Goal: Task Accomplishment & Management: Manage account settings

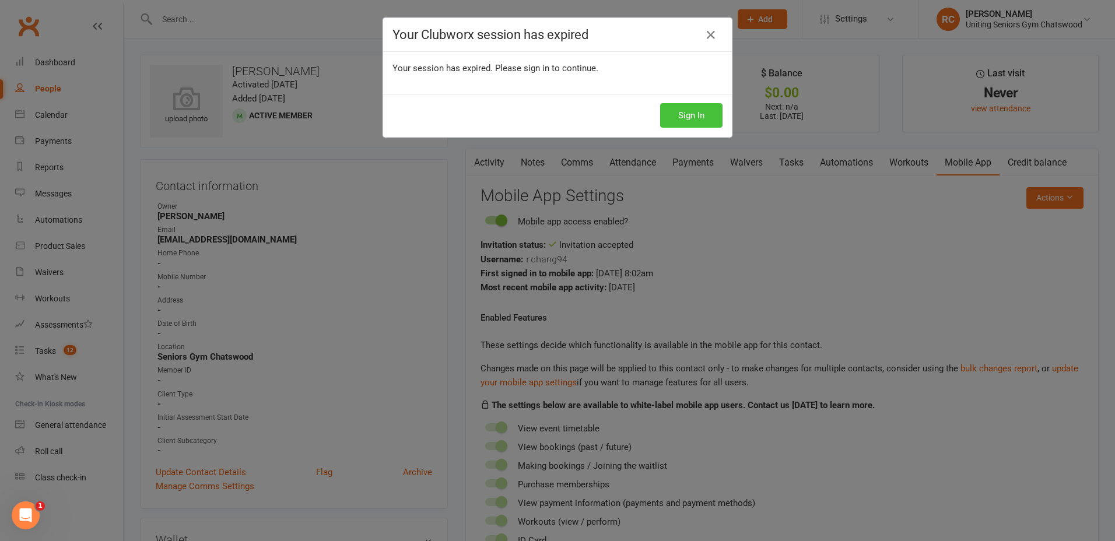
click at [690, 121] on button "Sign In" at bounding box center [691, 115] width 62 height 24
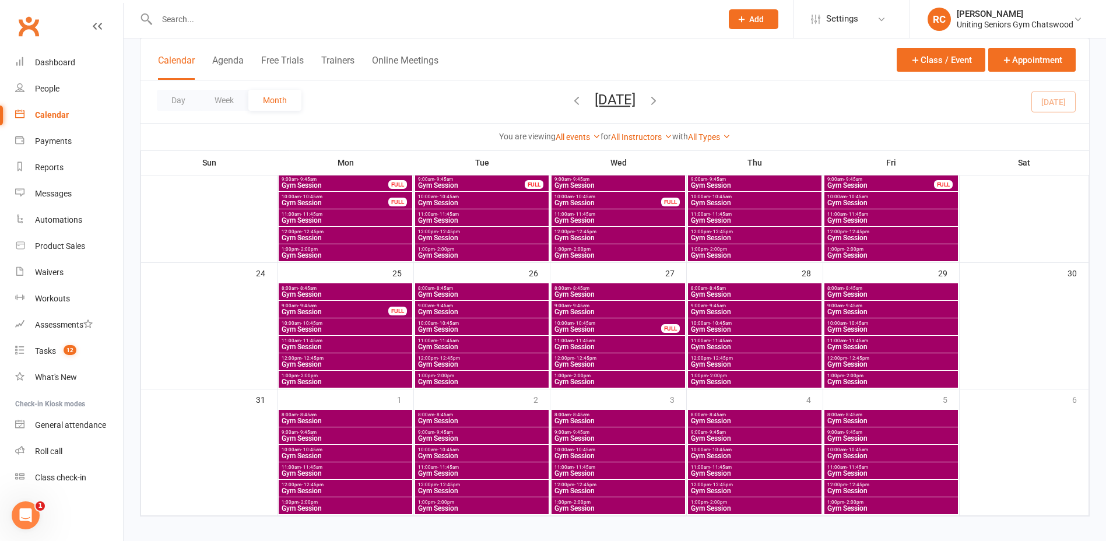
scroll to position [501, 0]
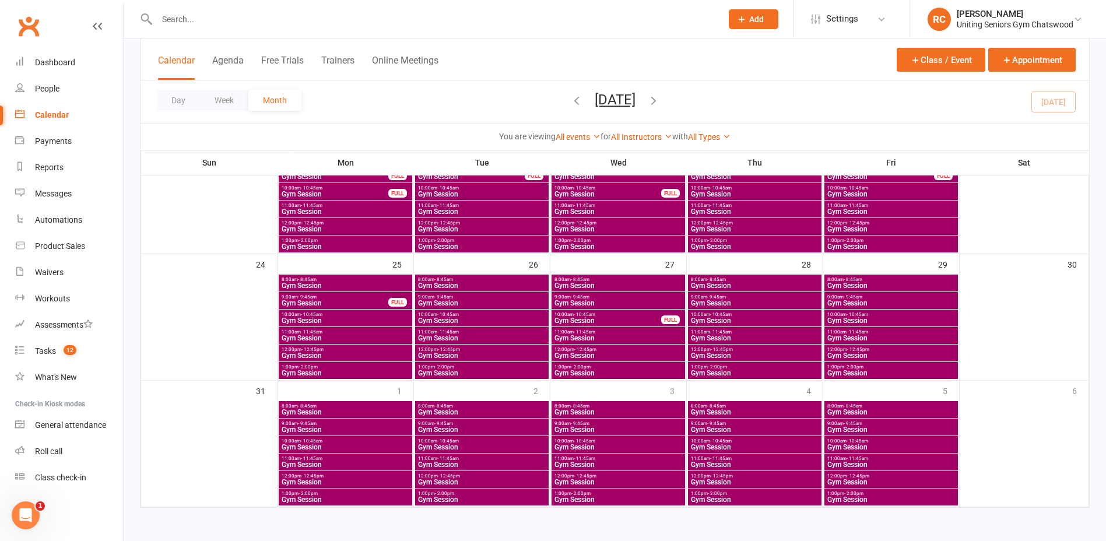
click at [236, 20] on input "text" at bounding box center [433, 19] width 560 height 16
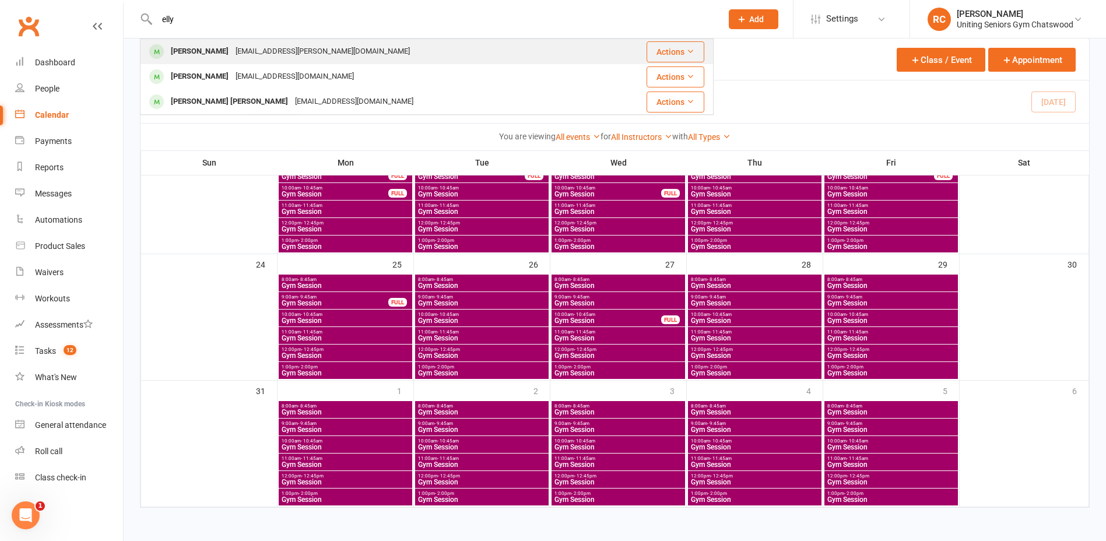
type input "elly"
click at [239, 44] on div "[EMAIL_ADDRESS][PERSON_NAME][DOMAIN_NAME]" at bounding box center [322, 51] width 181 height 17
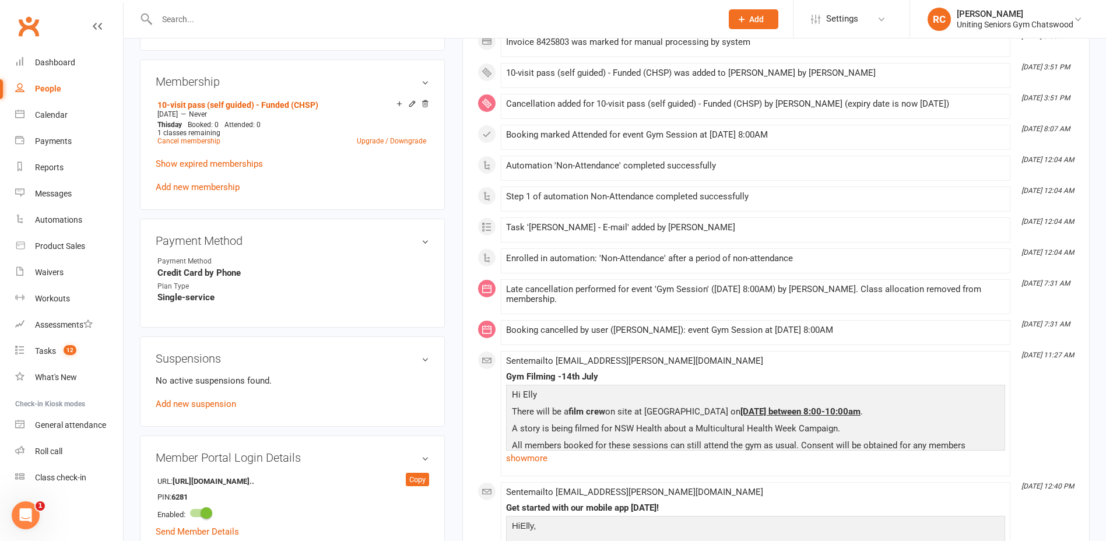
scroll to position [641, 0]
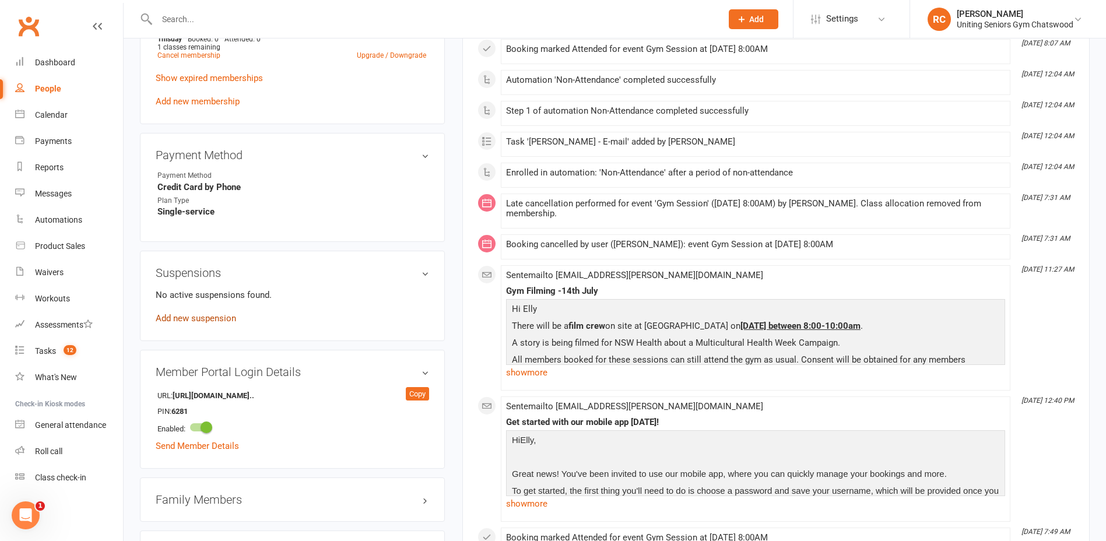
click at [200, 314] on link "Add new suspension" at bounding box center [196, 318] width 80 height 10
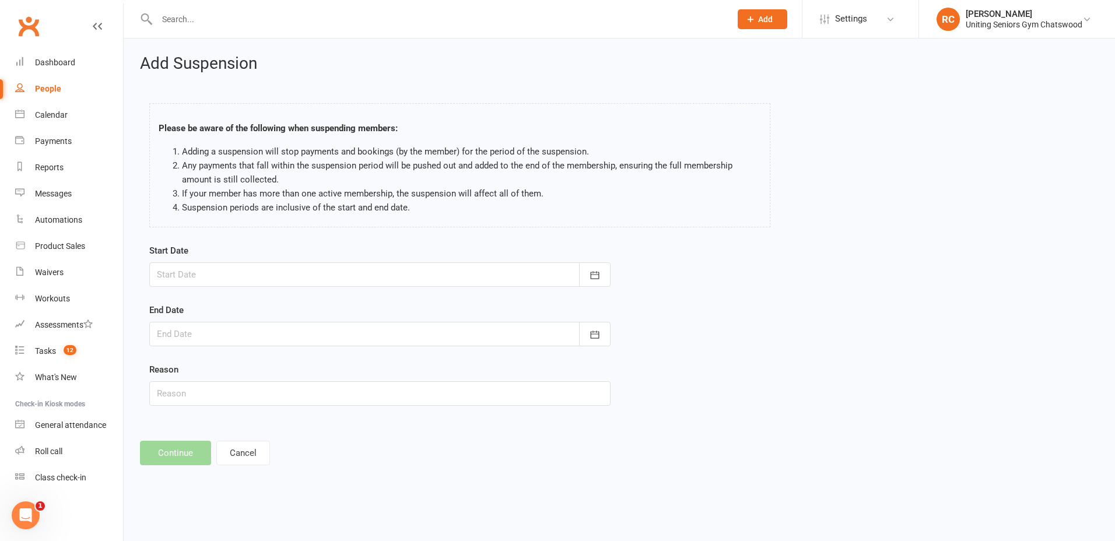
click at [336, 283] on div at bounding box center [379, 274] width 461 height 24
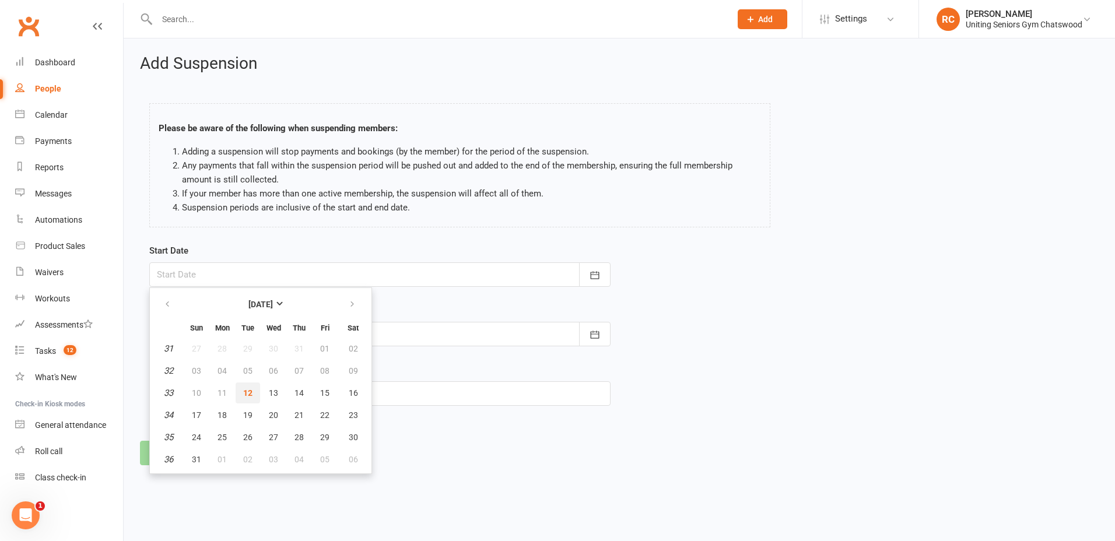
click at [250, 392] on span "12" at bounding box center [247, 392] width 9 height 9
type input "12 Aug 2025"
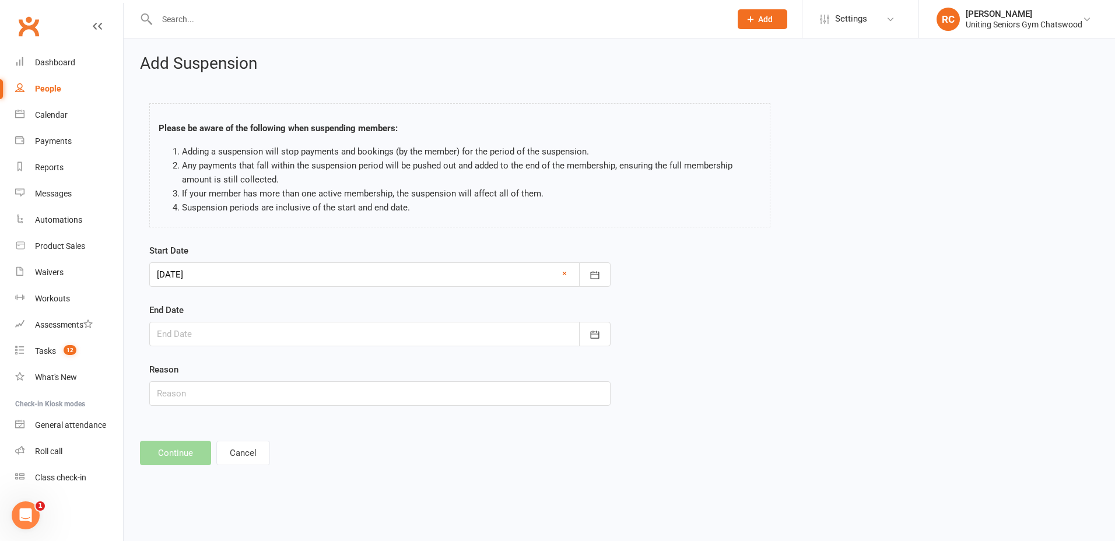
click at [253, 331] on div at bounding box center [379, 334] width 461 height 24
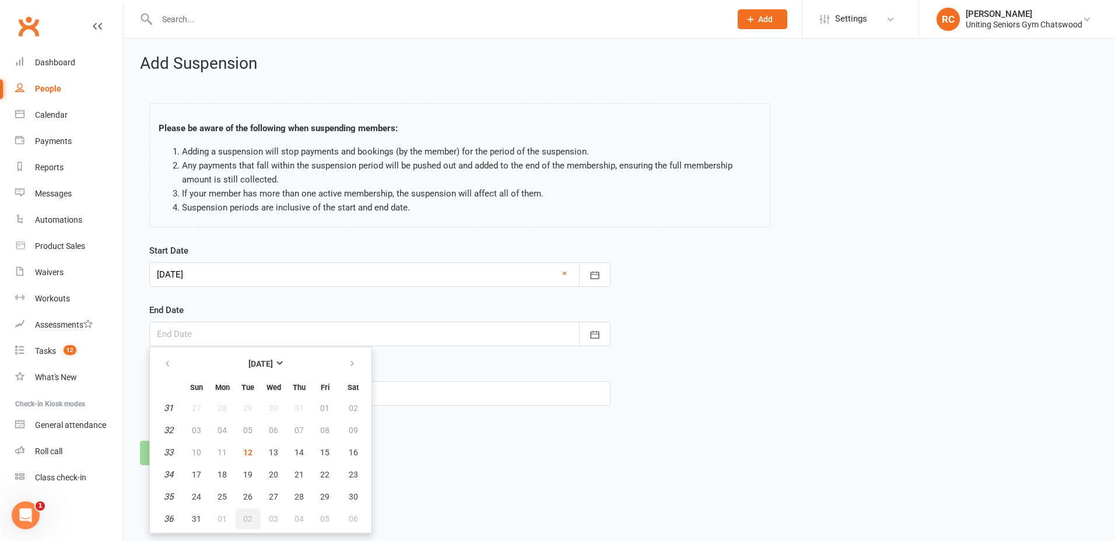
click at [247, 515] on span "02" at bounding box center [247, 518] width 9 height 9
type input "02 Sep 2025"
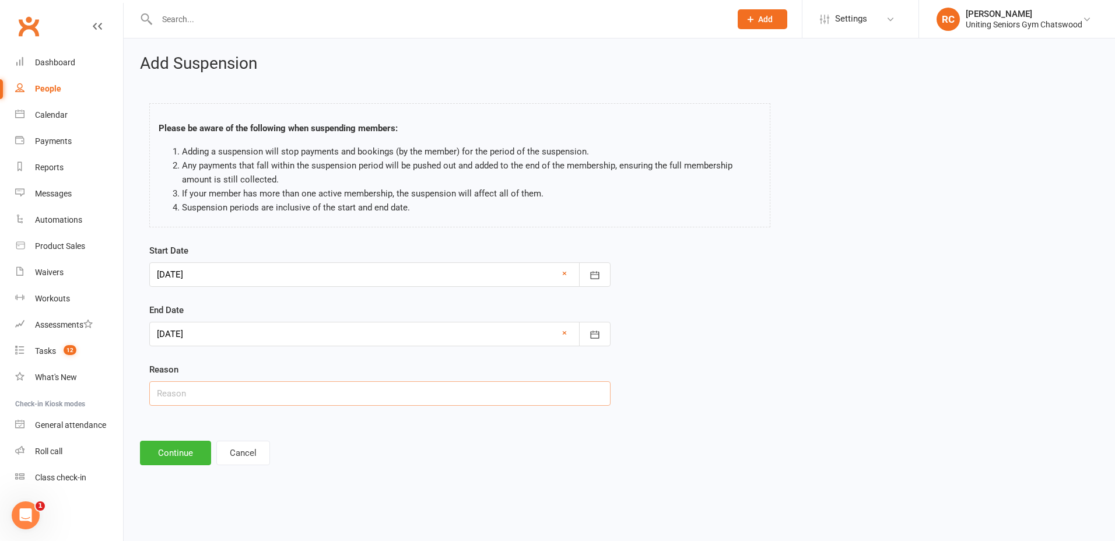
click at [199, 395] on input "text" at bounding box center [379, 393] width 461 height 24
click at [176, 453] on button "Continue" at bounding box center [175, 453] width 71 height 24
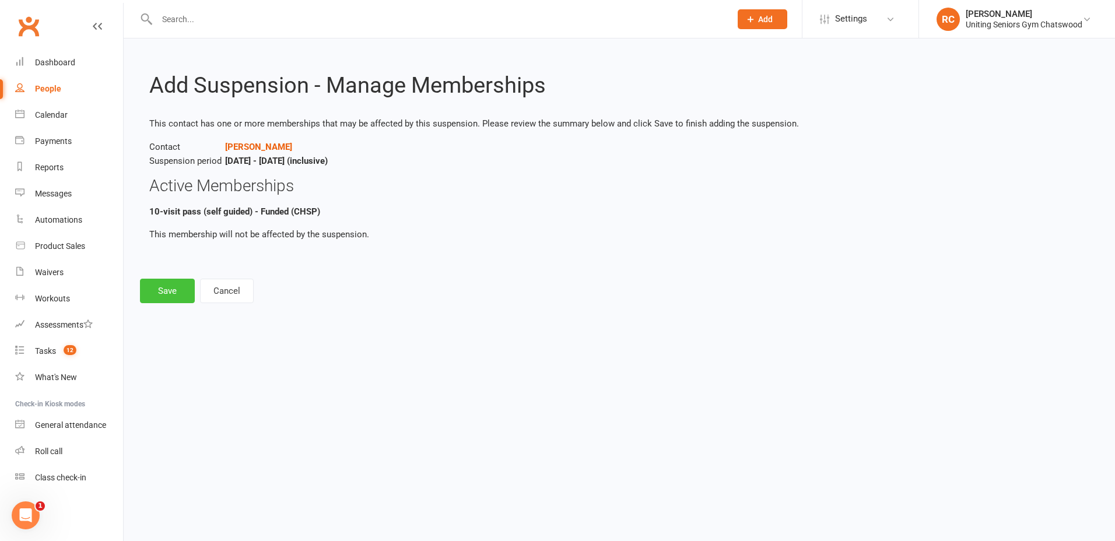
click at [164, 292] on button "Save" at bounding box center [167, 291] width 55 height 24
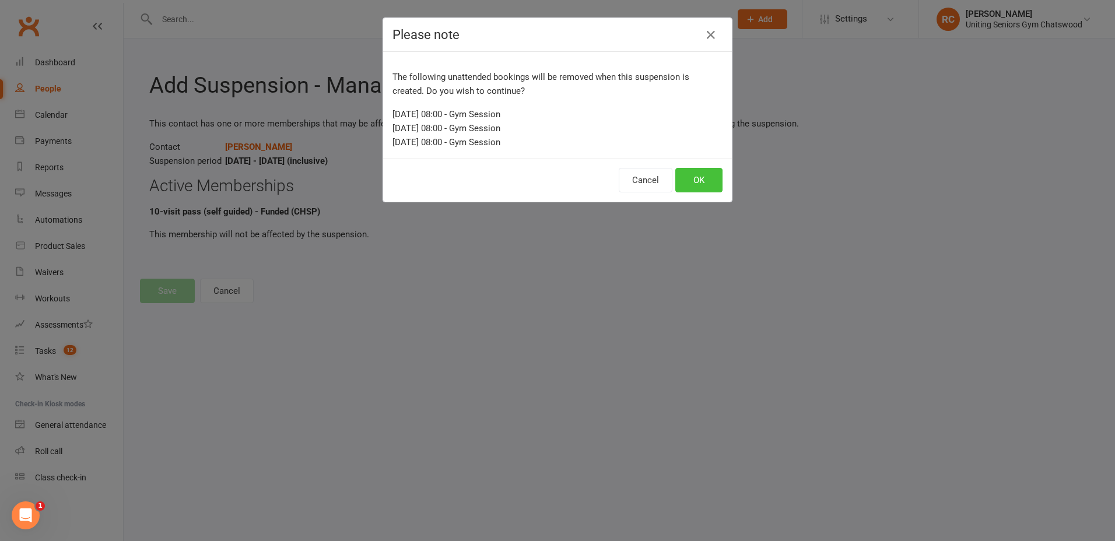
click at [685, 179] on button "OK" at bounding box center [698, 180] width 47 height 24
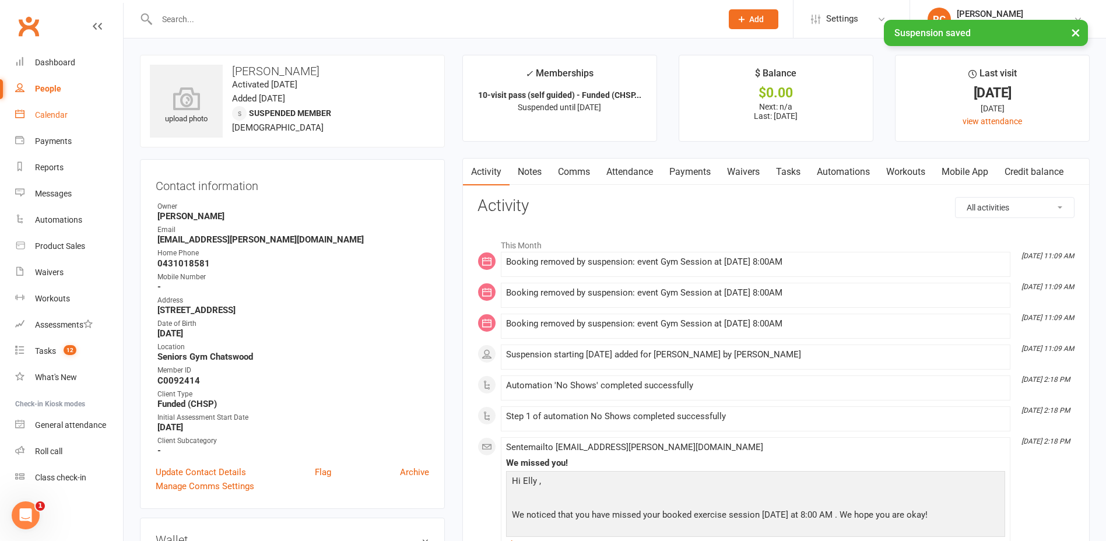
click at [52, 120] on div "Calendar" at bounding box center [51, 114] width 33 height 9
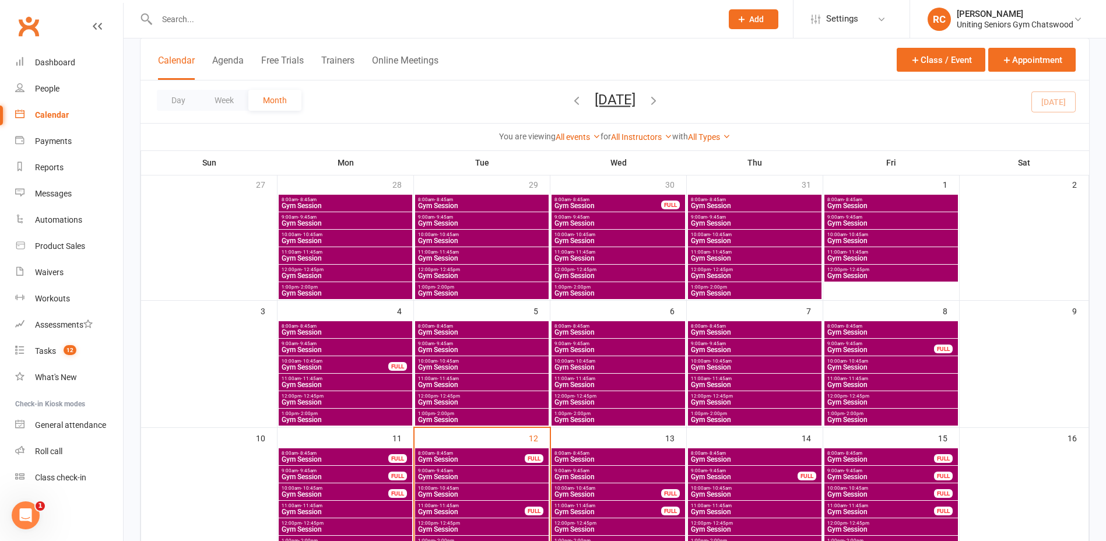
scroll to position [292, 0]
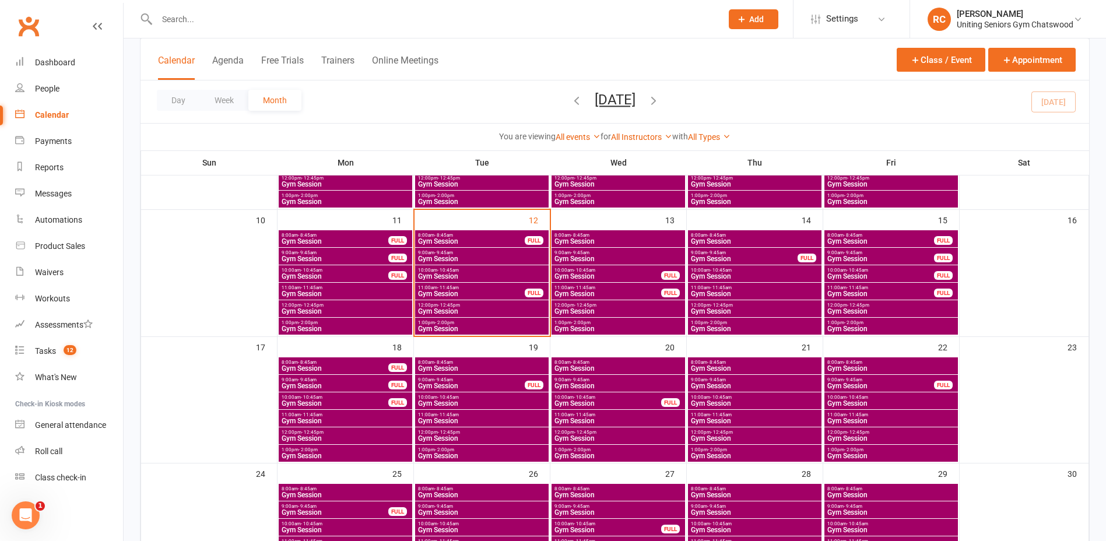
click at [606, 250] on span "9:00am - 9:45am" at bounding box center [618, 252] width 129 height 5
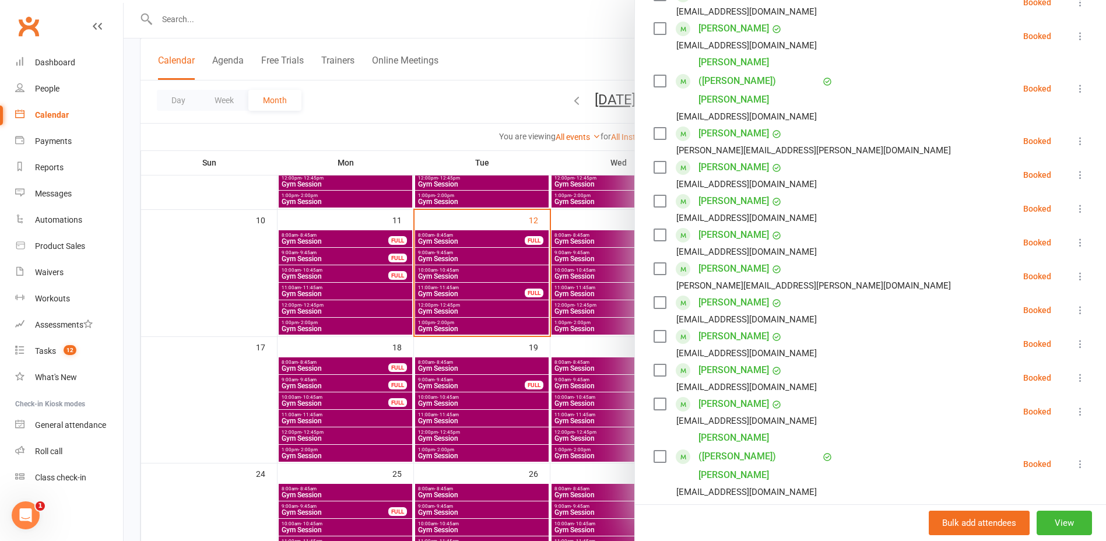
scroll to position [233, 0]
click at [594, 303] on div at bounding box center [615, 270] width 983 height 541
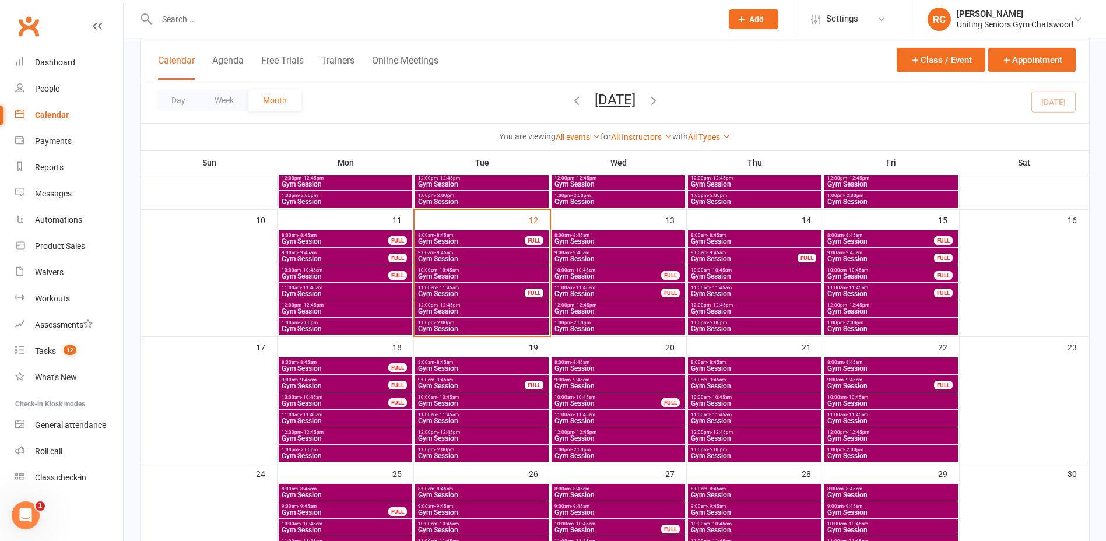
click at [604, 287] on span "11:00am - 11:45am" at bounding box center [608, 287] width 108 height 5
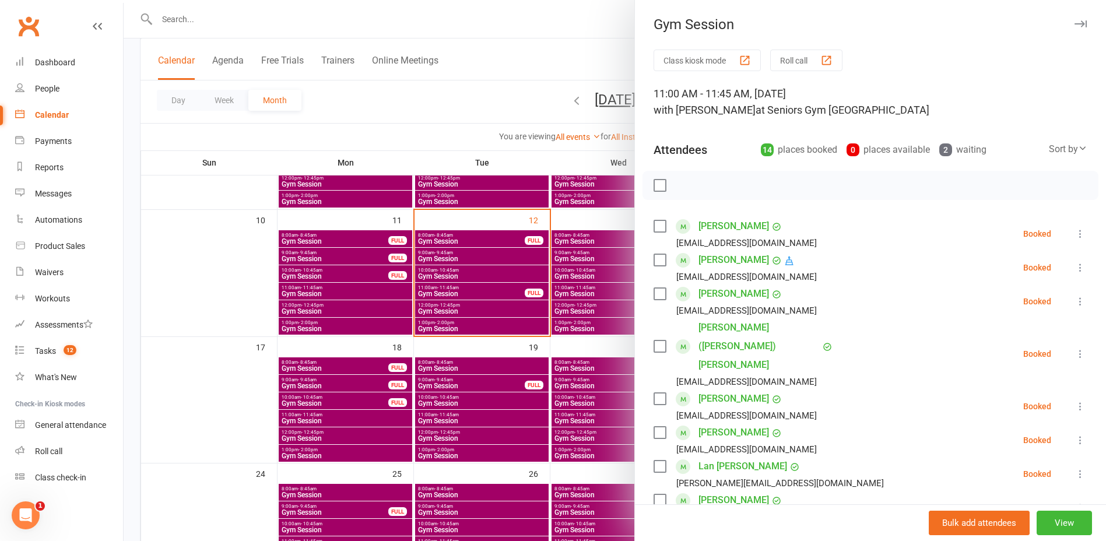
scroll to position [408, 0]
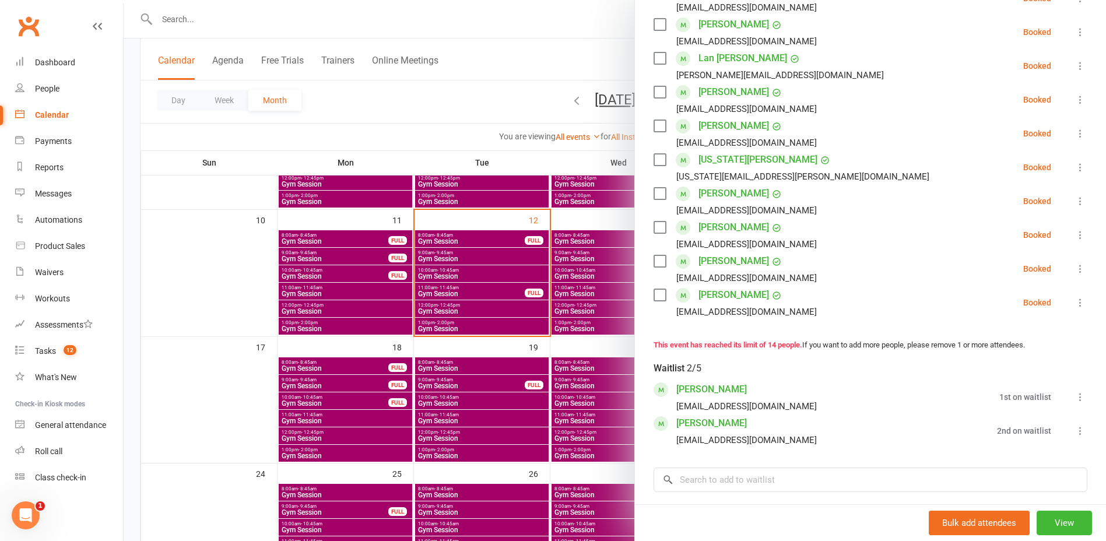
click at [609, 278] on div at bounding box center [615, 270] width 983 height 541
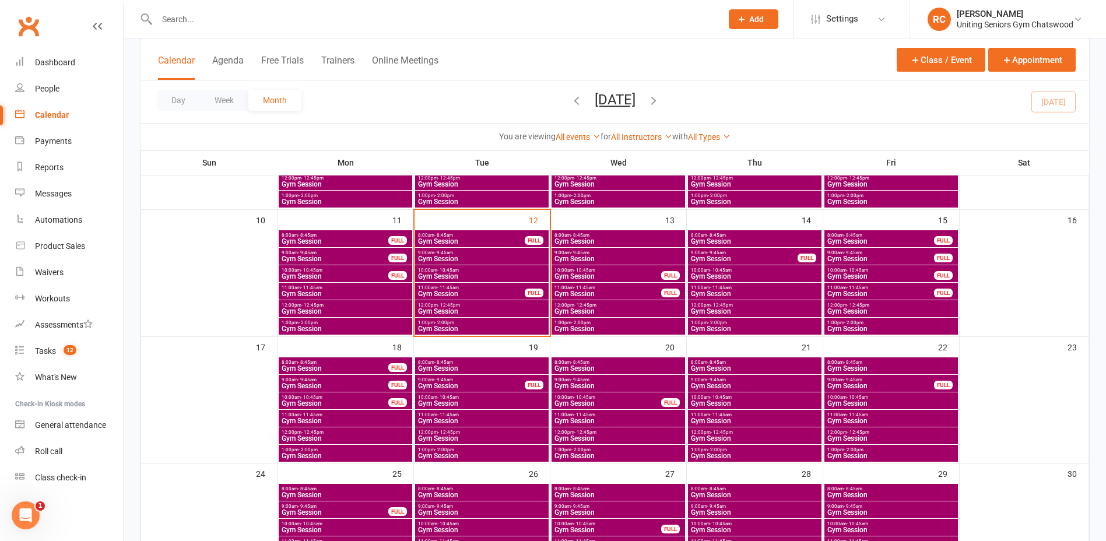
click at [596, 275] on span "Gym Session" at bounding box center [608, 276] width 108 height 7
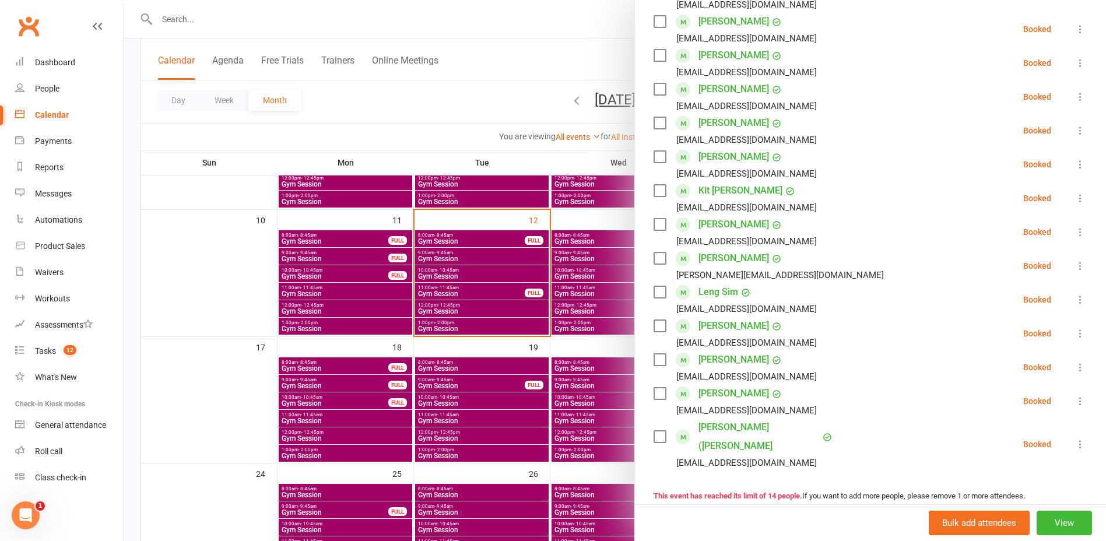
scroll to position [175, 0]
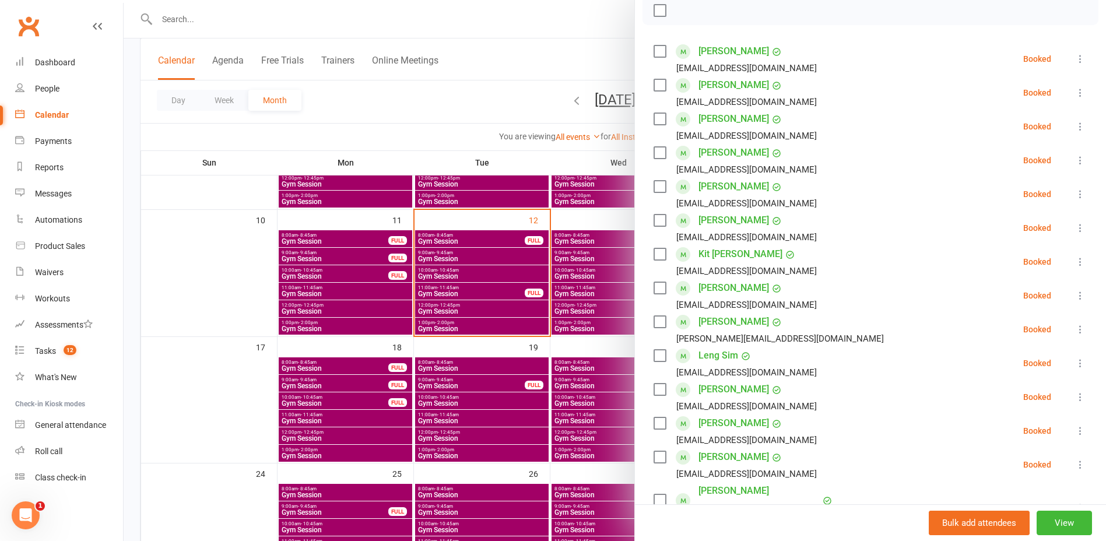
click at [481, 101] on div at bounding box center [615, 270] width 983 height 541
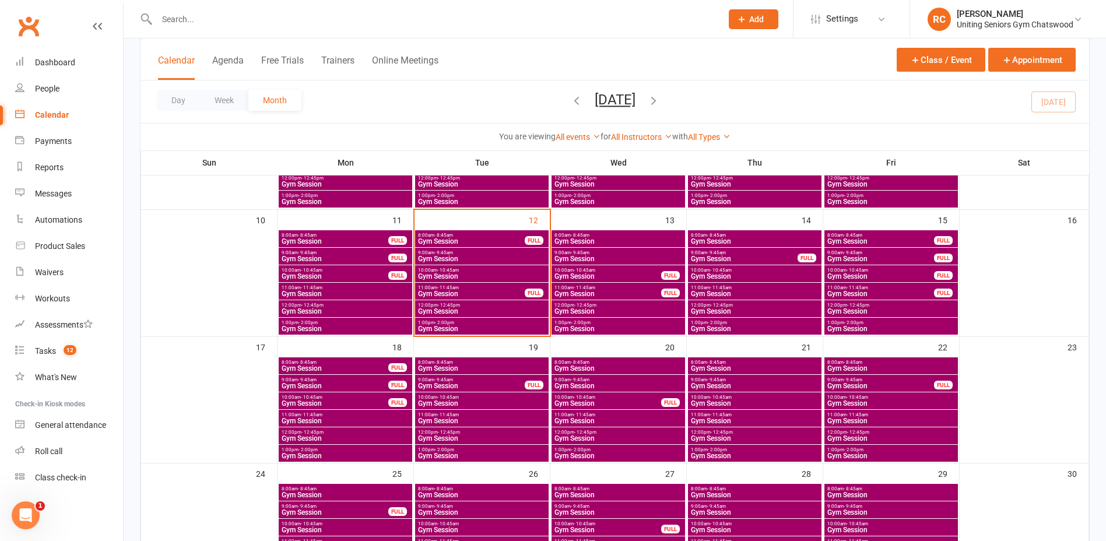
click at [322, 13] on input "text" at bounding box center [433, 19] width 560 height 16
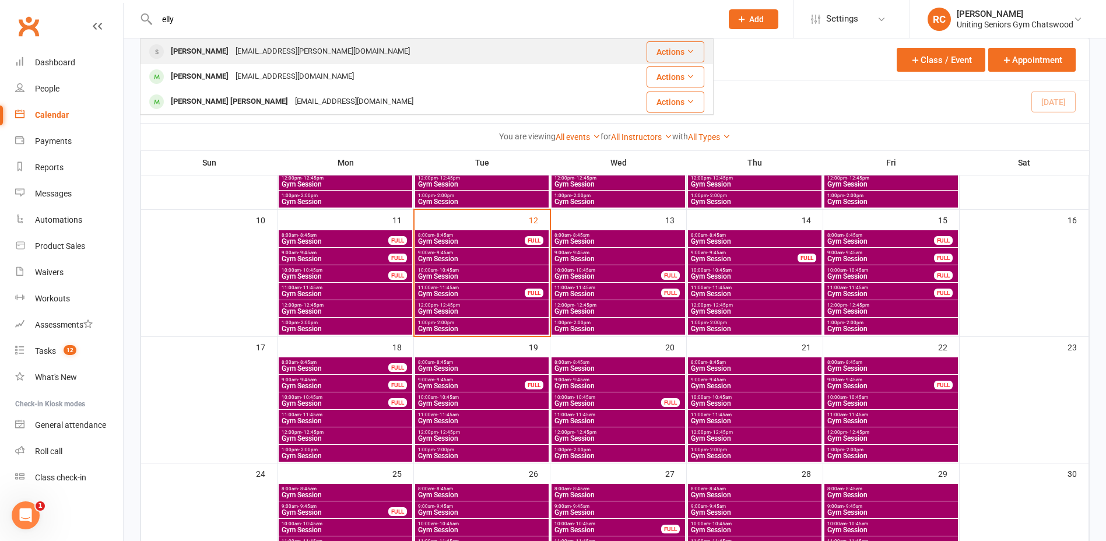
type input "elly"
click at [303, 49] on div "elly.zreikat@hotmail.com" at bounding box center [322, 51] width 181 height 17
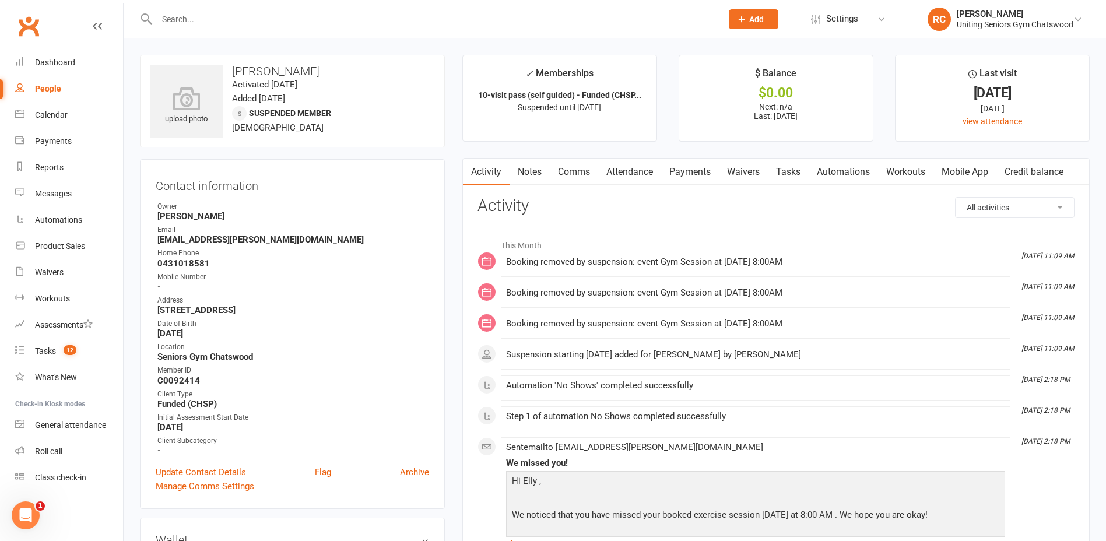
click at [272, 18] on input "text" at bounding box center [433, 19] width 560 height 16
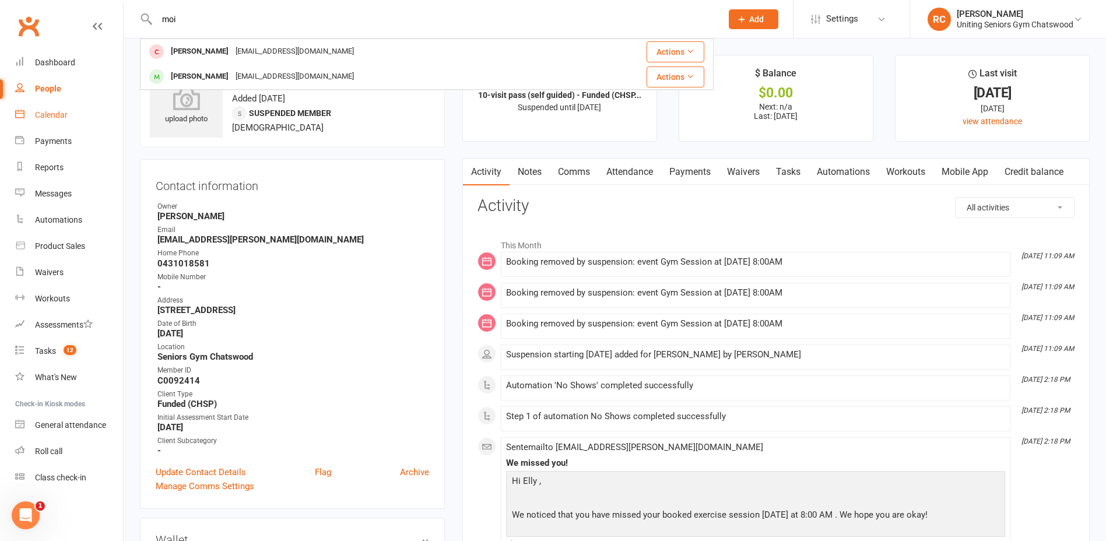
type input "moi"
click at [59, 113] on div "Calendar" at bounding box center [51, 114] width 33 height 9
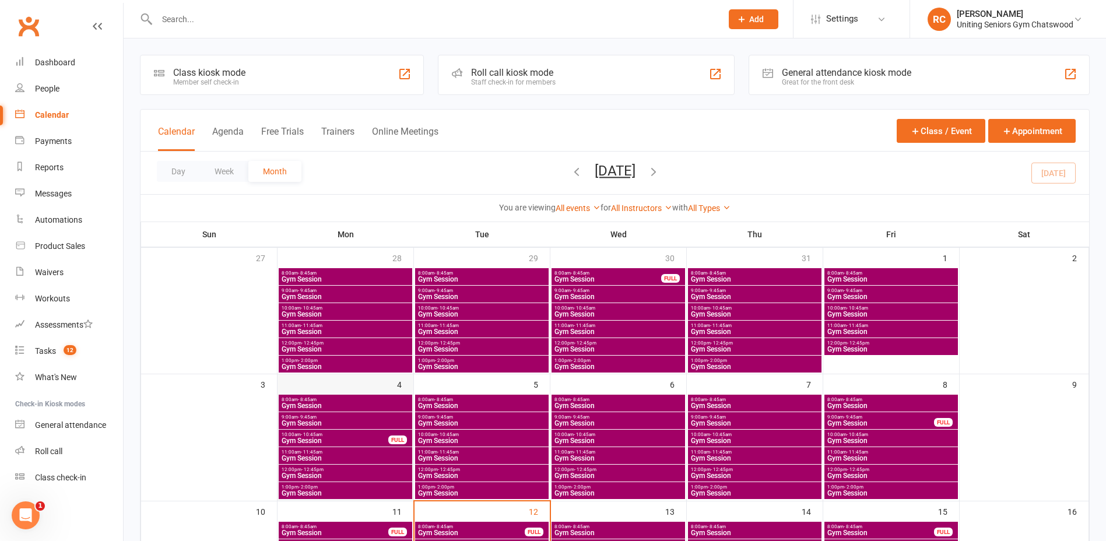
scroll to position [292, 0]
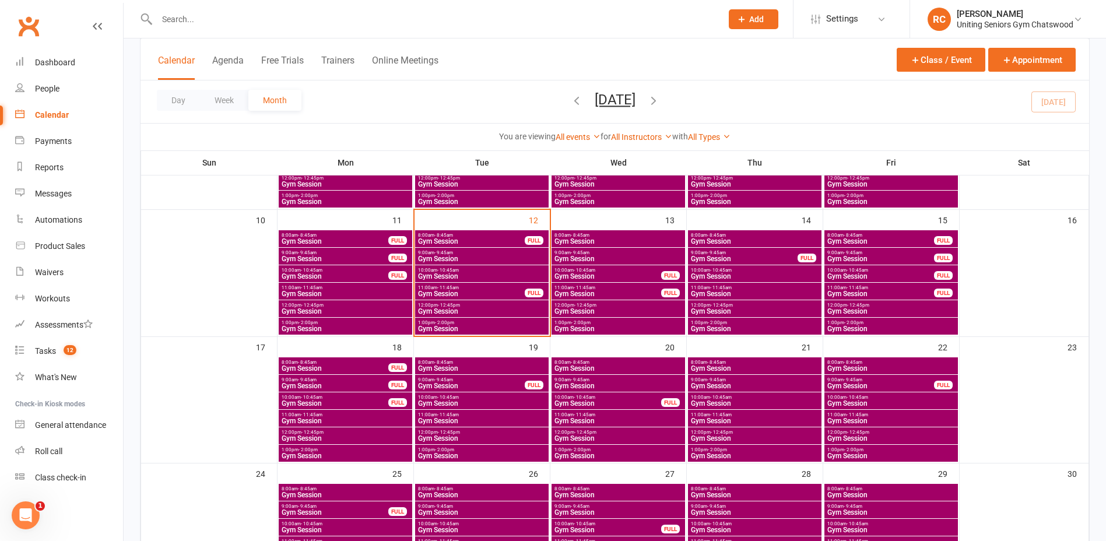
click at [438, 412] on span "- 11:45am" at bounding box center [448, 414] width 22 height 5
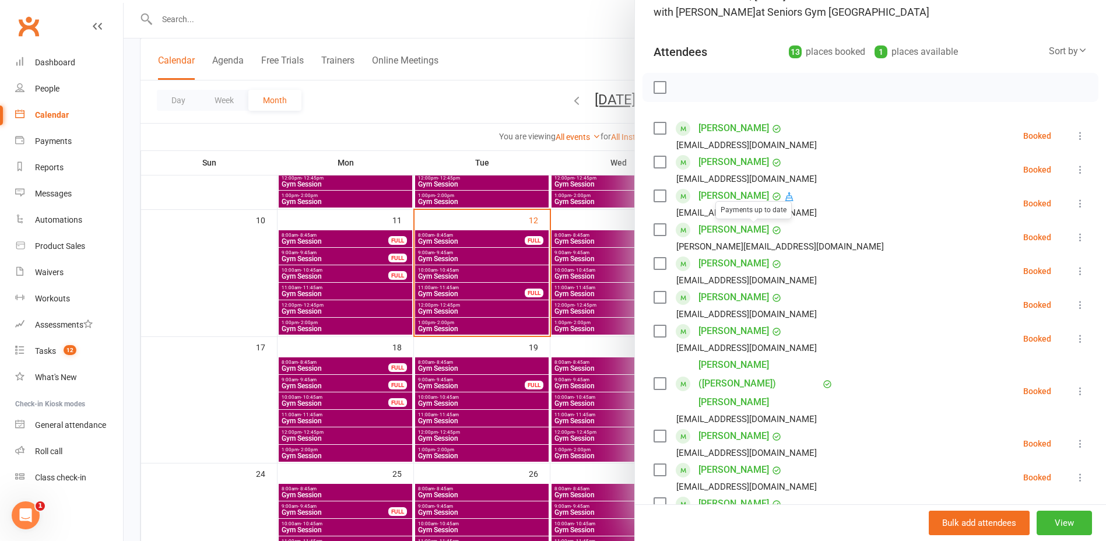
scroll to position [233, 0]
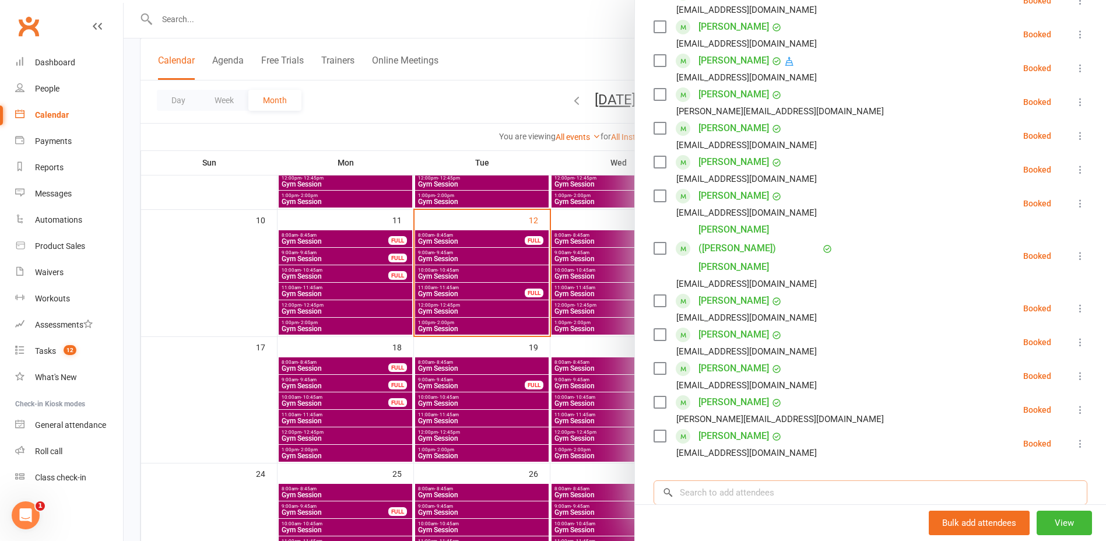
click at [749, 480] on input "search" at bounding box center [871, 492] width 434 height 24
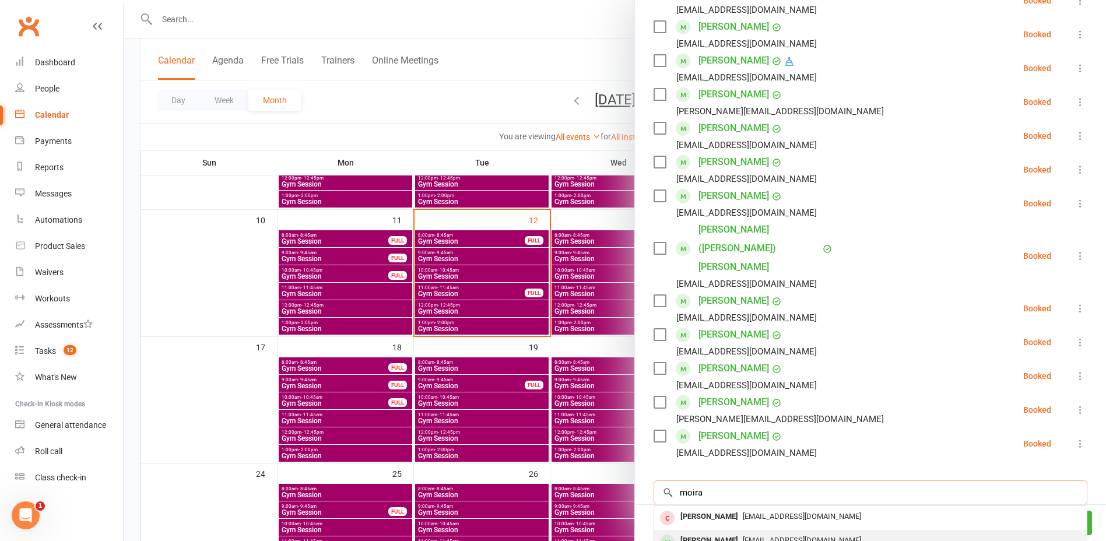
type input "moira"
click at [752, 536] on span "moirajdahlberg@gmail.com" at bounding box center [802, 540] width 118 height 9
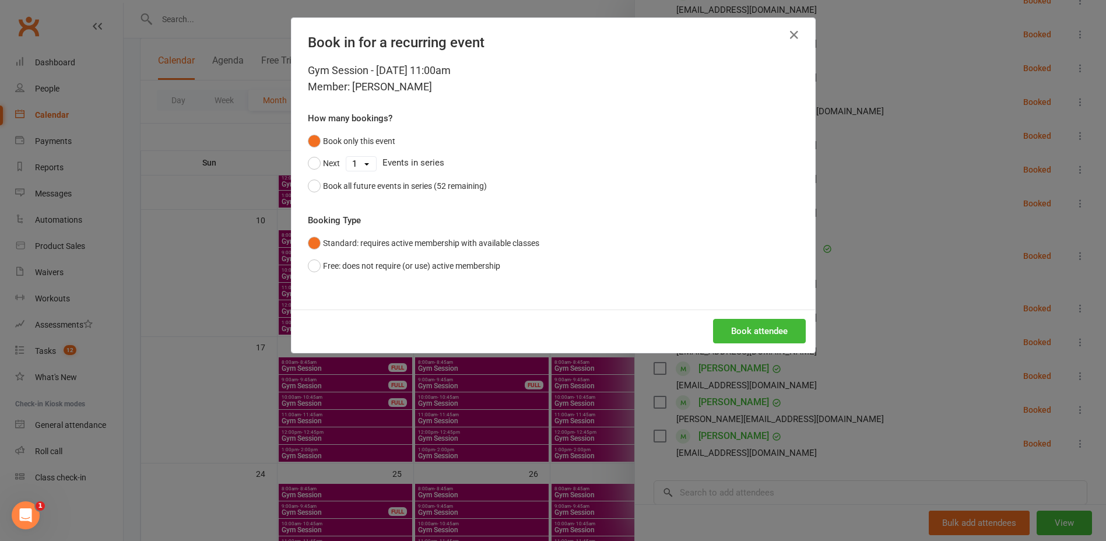
click at [353, 164] on select "1 2 3 4 5 6 7 8 9 10 11 12 13 14 15 16 17 18 19 20 21 22 23 24 25 26 27 28 29 3…" at bounding box center [361, 164] width 30 height 14
select select "9"
click at [346, 157] on select "1 2 3 4 5 6 7 8 9 10 11 12 13 14 15 16 17 18 19 20 21 22 23 24 25 26 27 28 29 3…" at bounding box center [361, 164] width 30 height 14
click at [311, 163] on button "Next" at bounding box center [324, 163] width 32 height 22
click at [771, 331] on button "Book attendee" at bounding box center [759, 331] width 93 height 24
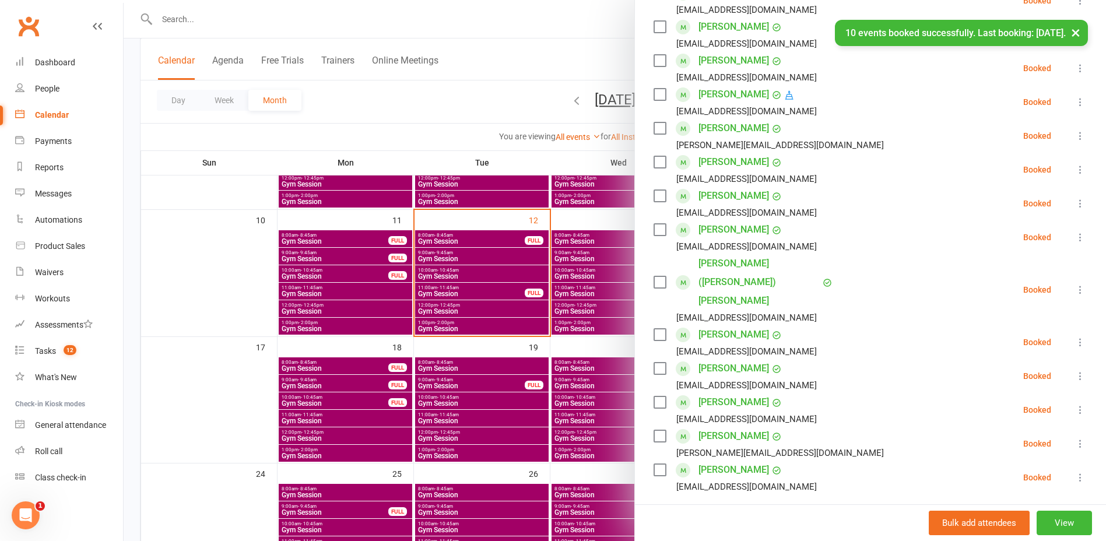
click at [224, 287] on div at bounding box center [615, 270] width 983 height 541
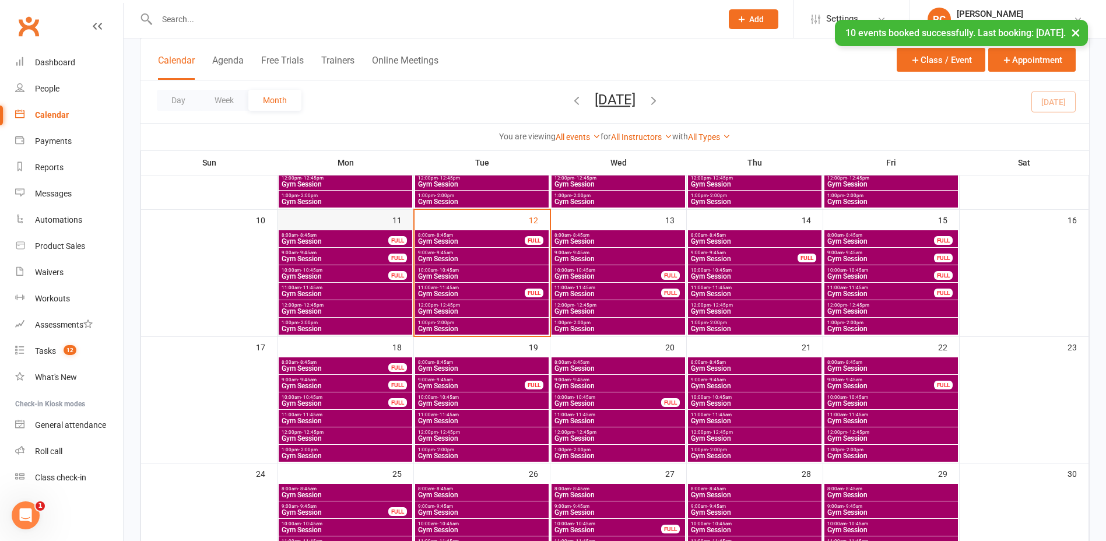
scroll to position [0, 0]
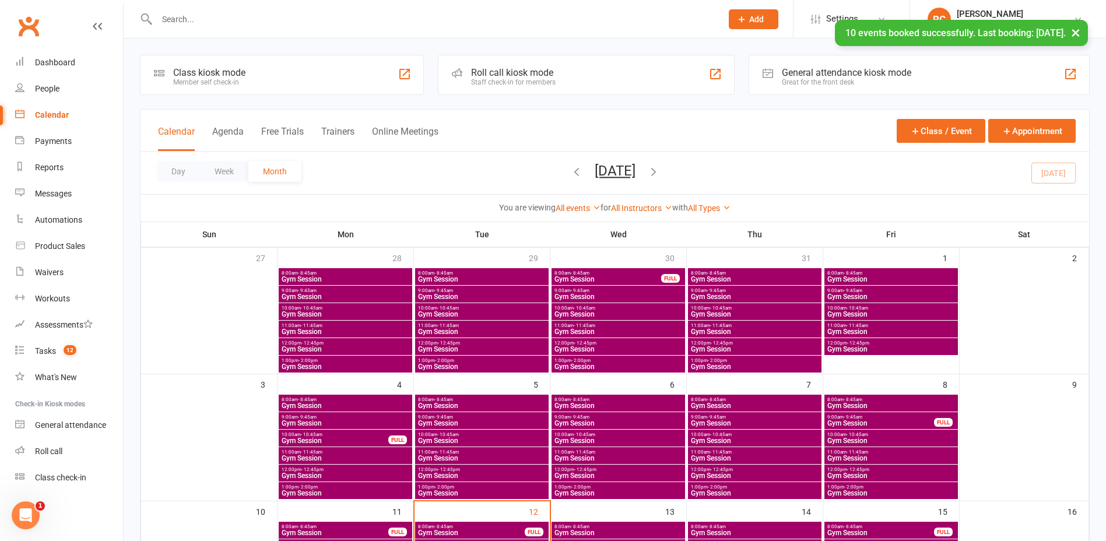
click at [228, 20] on div "× 10 events booked successfully. Last booking: Oct 21, 2025." at bounding box center [545, 20] width 1091 height 0
click at [231, 18] on input "text" at bounding box center [433, 19] width 560 height 16
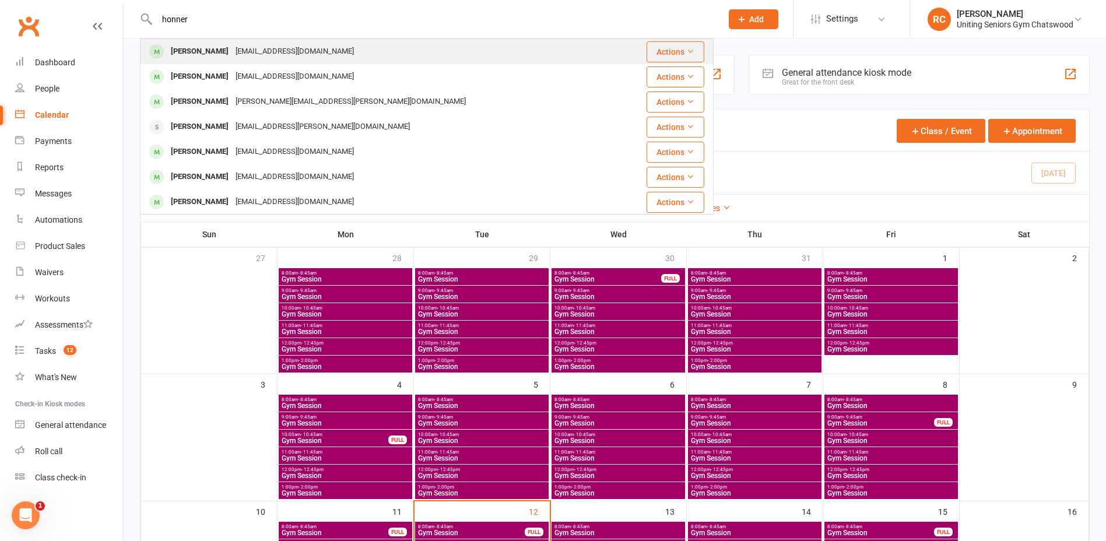
type input "honner"
click at [237, 56] on div "margc.honner@loreto.org.au" at bounding box center [294, 51] width 125 height 17
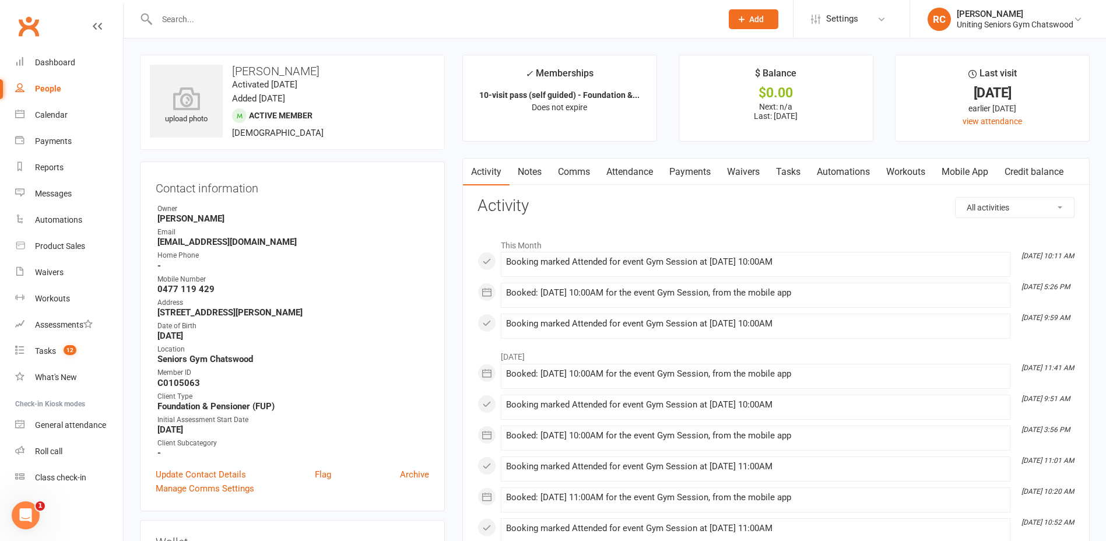
click at [208, 24] on input "text" at bounding box center [433, 19] width 560 height 16
type input "honner"
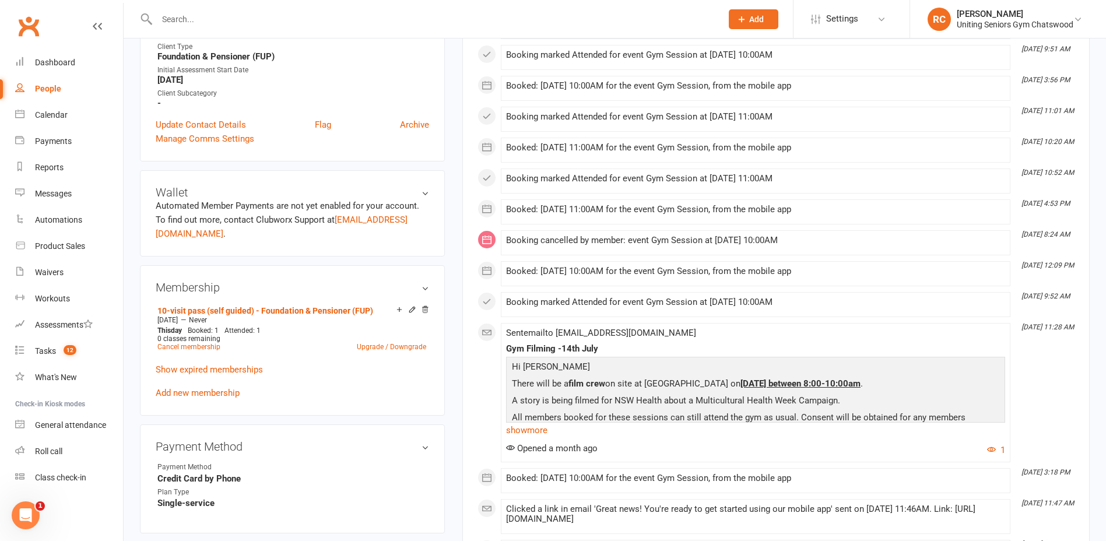
scroll to position [408, 0]
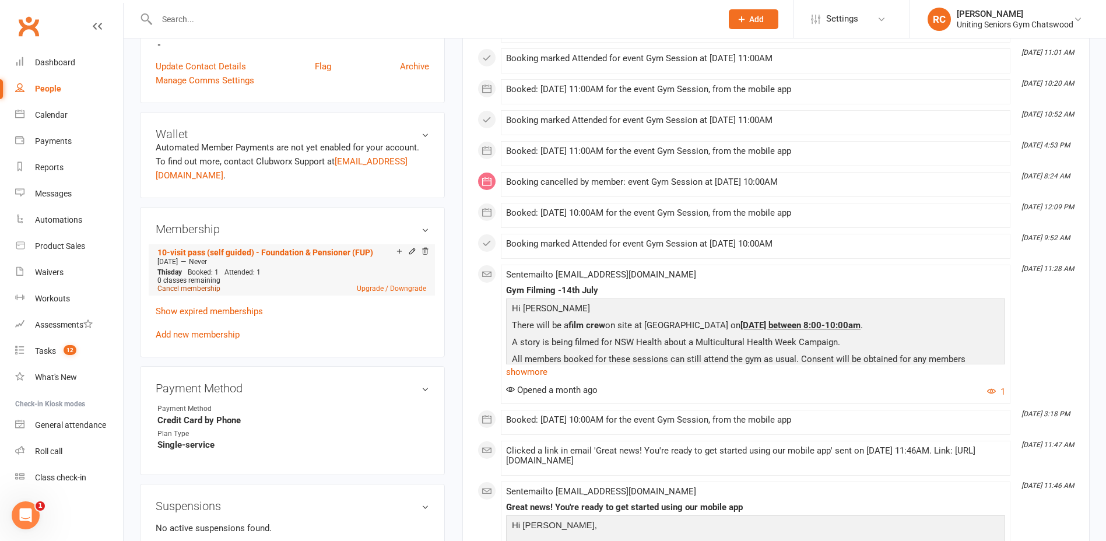
click at [195, 285] on link "Cancel membership" at bounding box center [188, 289] width 63 height 8
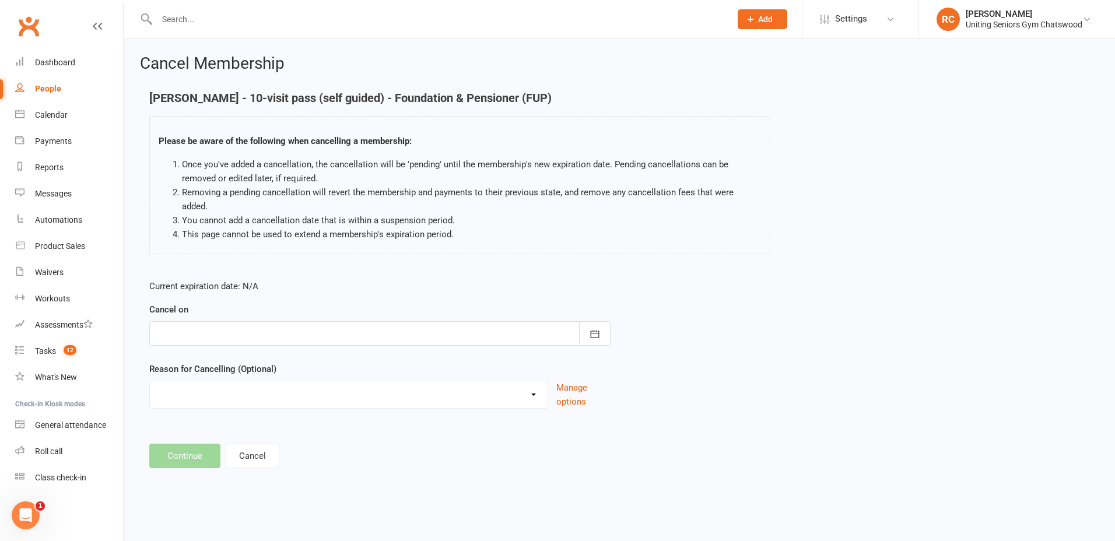
click at [212, 321] on div at bounding box center [379, 333] width 461 height 24
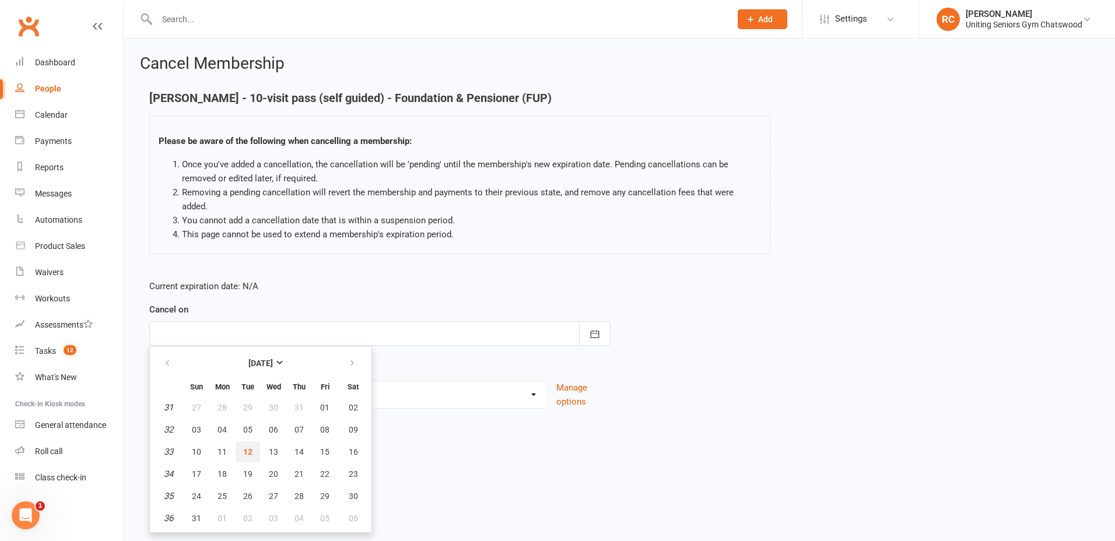
drag, startPoint x: 250, startPoint y: 433, endPoint x: 240, endPoint y: 434, distance: 9.4
click at [249, 447] on span "12" at bounding box center [247, 451] width 9 height 9
type input "12 Aug 2025"
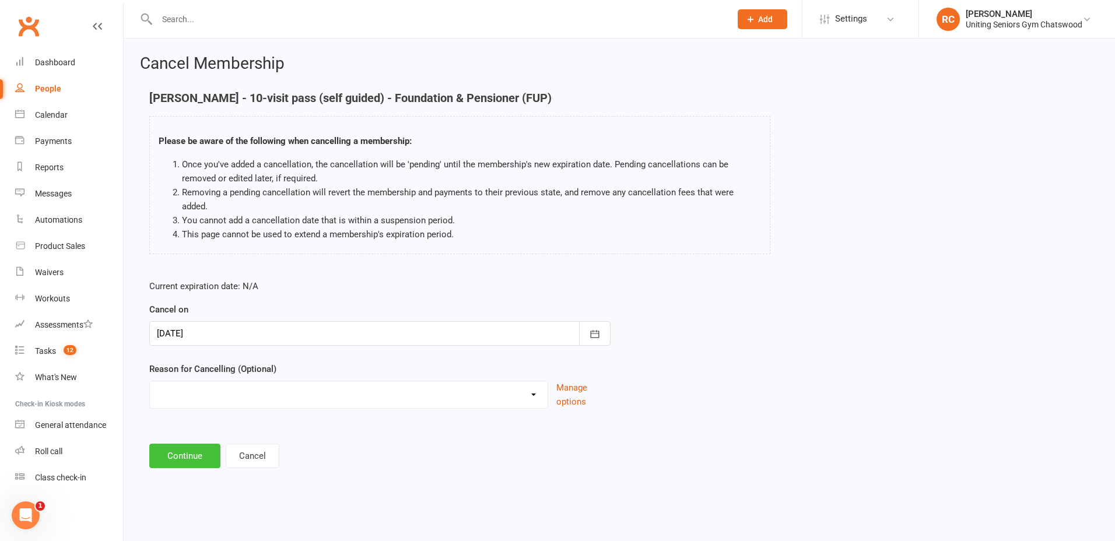
click at [203, 444] on button "Continue" at bounding box center [184, 456] width 71 height 24
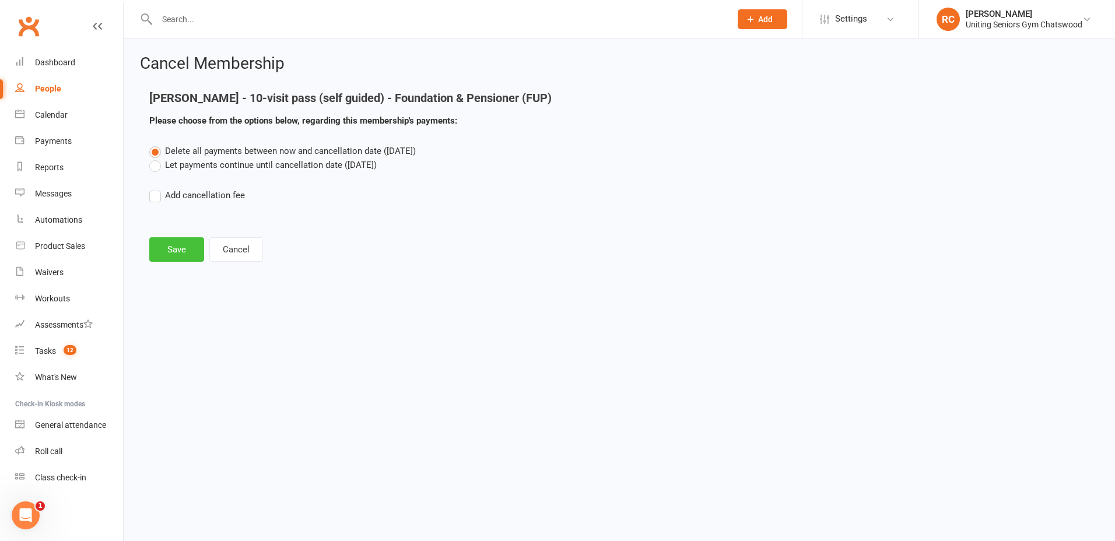
click at [188, 260] on button "Save" at bounding box center [176, 249] width 55 height 24
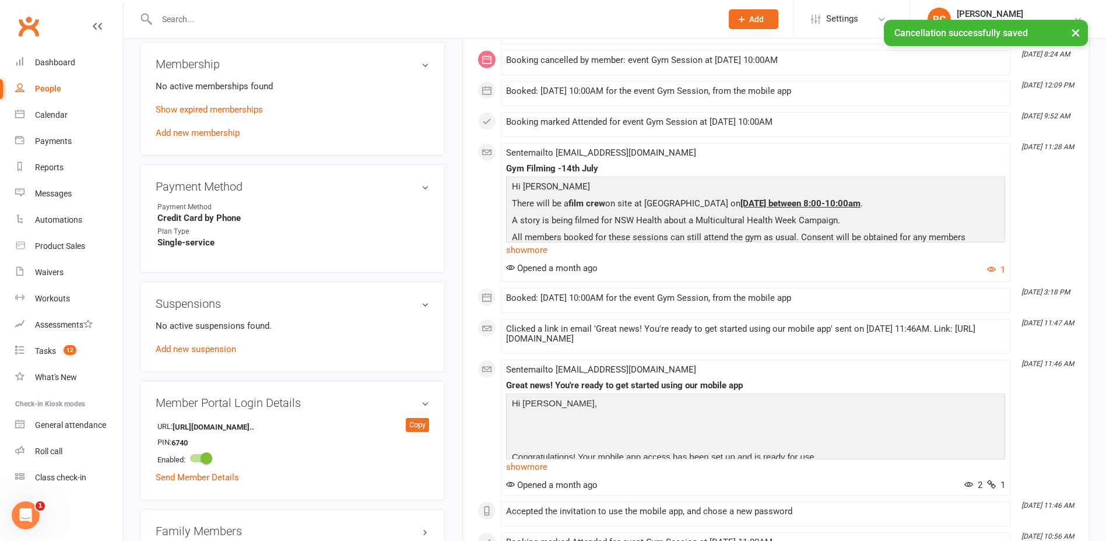
scroll to position [583, 0]
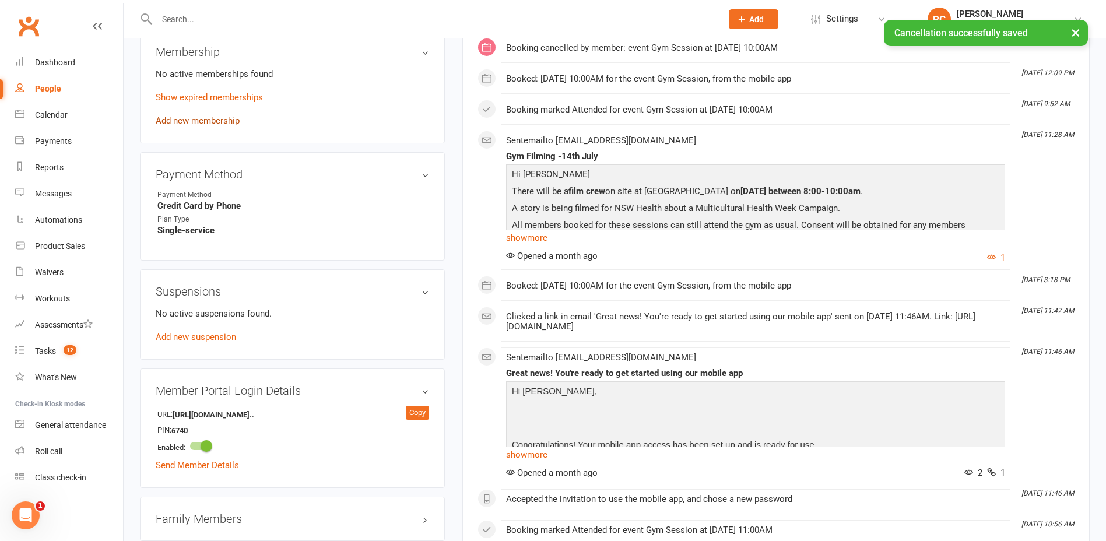
click at [190, 118] on link "Add new membership" at bounding box center [198, 120] width 84 height 10
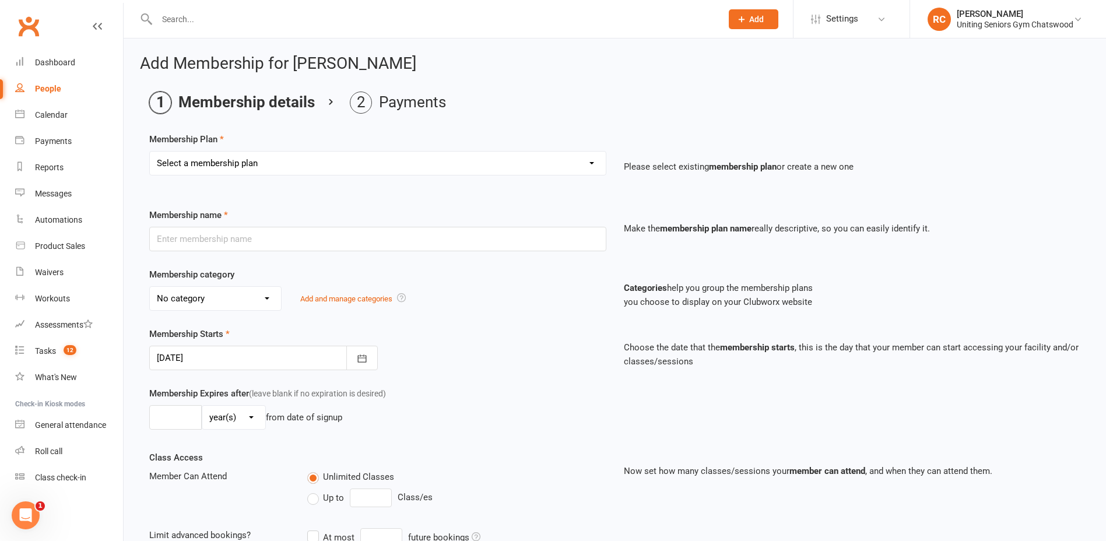
click at [235, 161] on select "Select a membership plan Create new Membership Plan Initial Assessment + Set Up…" at bounding box center [378, 163] width 456 height 23
select select "12"
click at [150, 152] on select "Select a membership plan Create new Membership Plan Initial Assessment + Set Up…" at bounding box center [378, 163] width 456 height 23
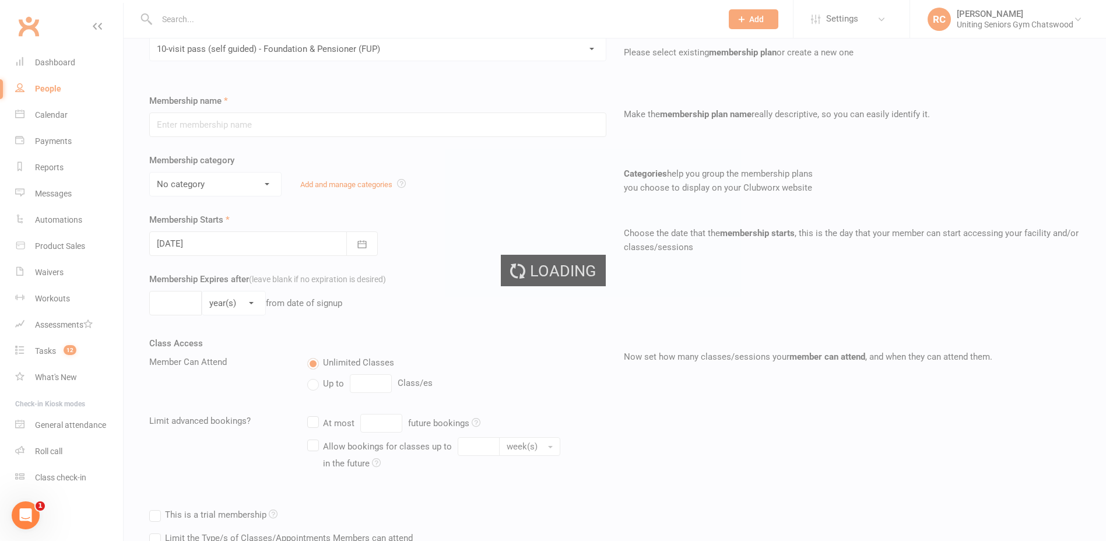
scroll to position [200, 0]
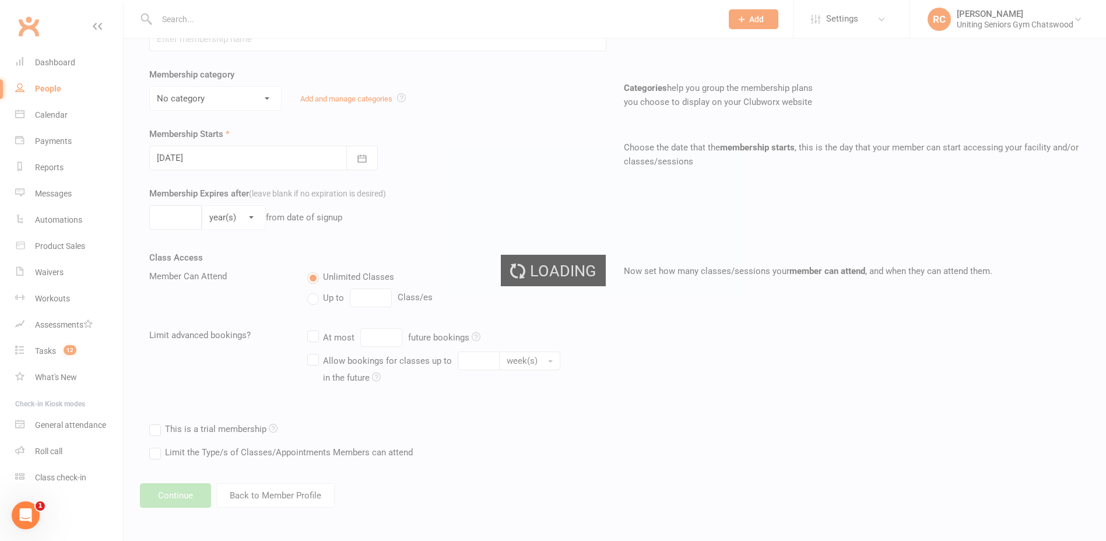
type input "10-visit pass (self guided) - Foundation & Pensioner (FUP)"
select select "0"
type input "0"
select select "2"
type input "1"
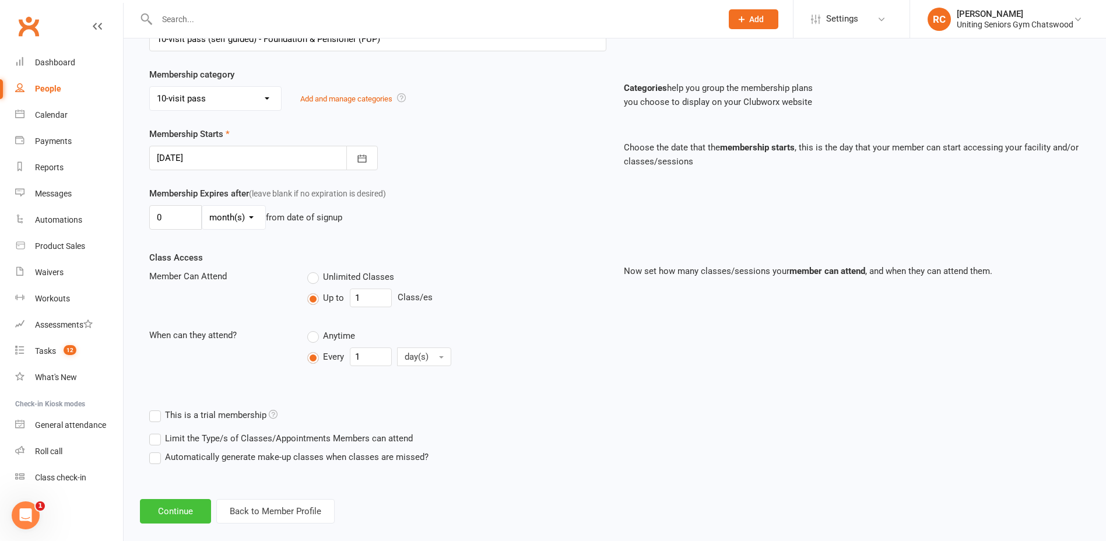
click at [190, 511] on button "Continue" at bounding box center [175, 511] width 71 height 24
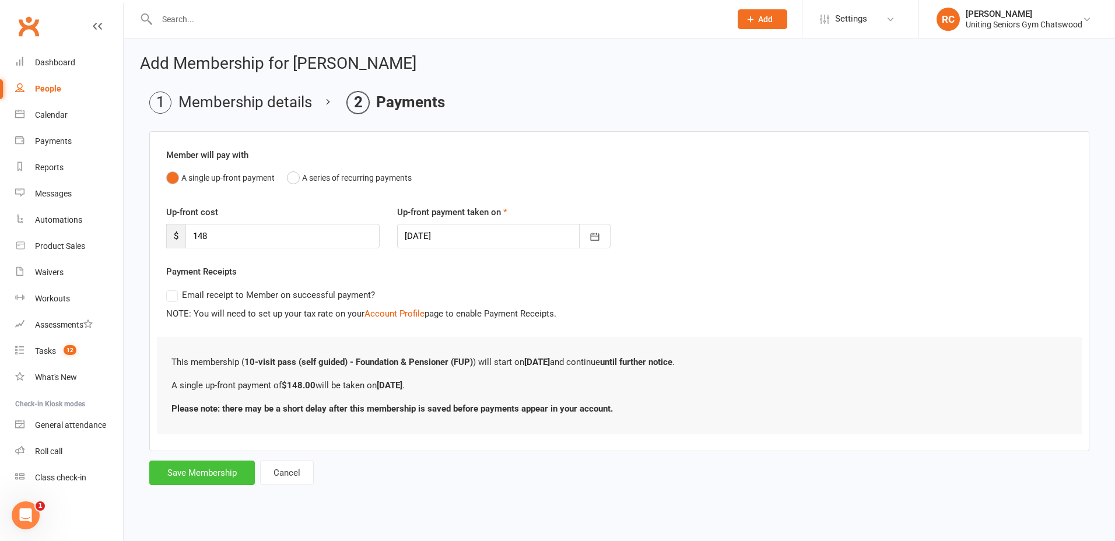
click at [201, 475] on button "Save Membership" at bounding box center [202, 473] width 106 height 24
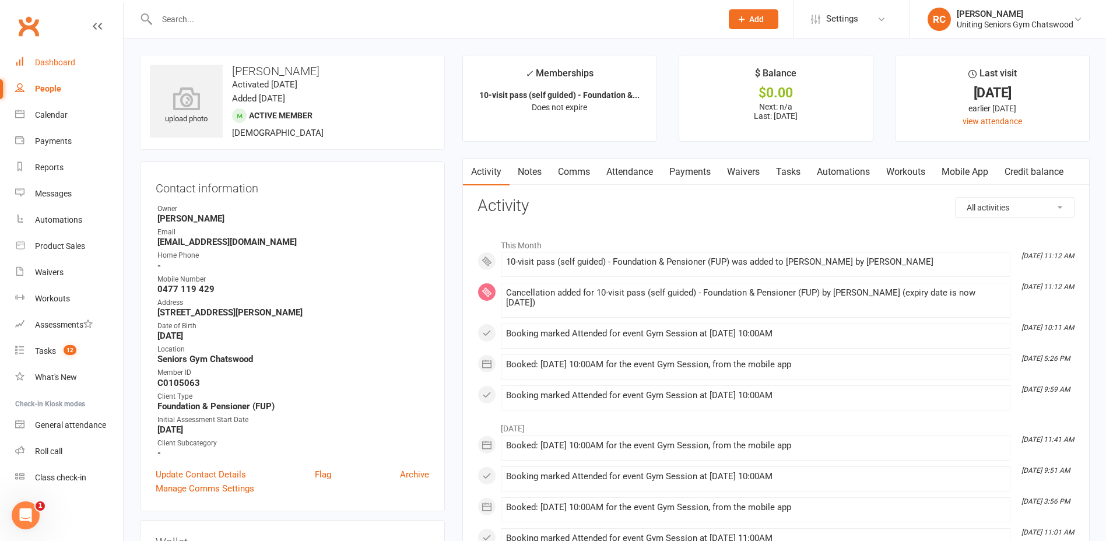
click at [33, 65] on link "Dashboard" at bounding box center [69, 63] width 108 height 26
